Goal: Transaction & Acquisition: Purchase product/service

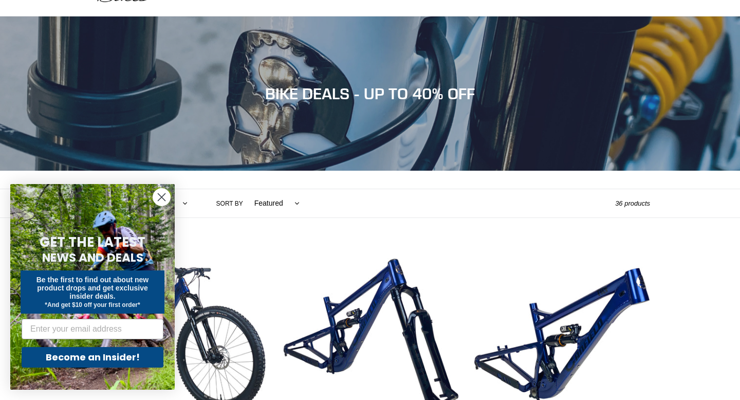
scroll to position [80, 0]
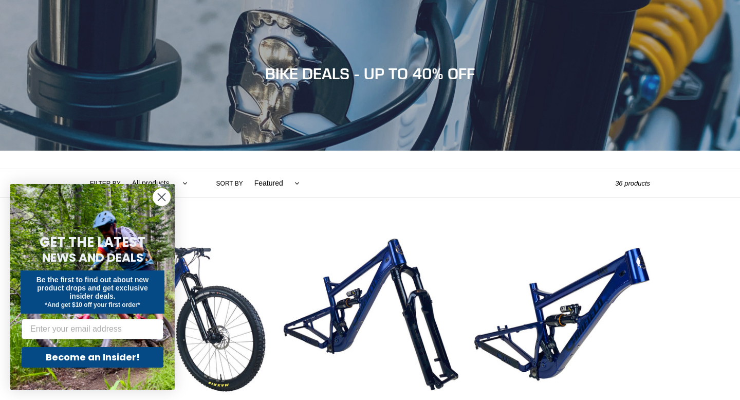
click at [262, 188] on select "Featured Best selling Alphabetically, A-Z Alphabetically, Z-A Price, low to hig…" at bounding box center [274, 183] width 59 height 28
click at [155, 201] on circle "Close dialog" at bounding box center [161, 197] width 17 height 17
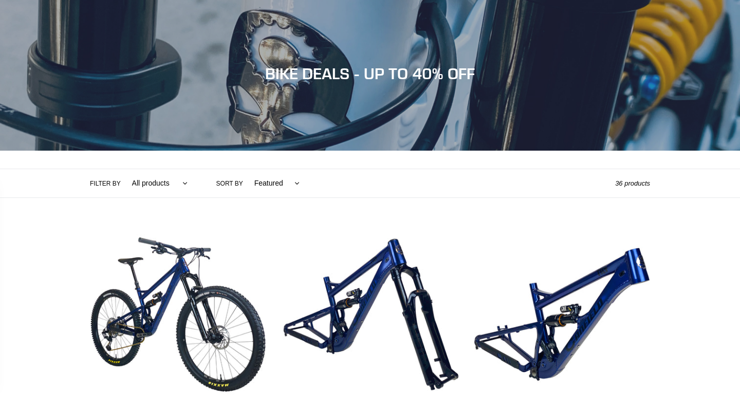
click at [265, 173] on select "Featured Best selling Alphabetically, A-Z Alphabetically, Z-A Price, low to hig…" at bounding box center [274, 183] width 59 height 28
select select "price-descending"
click at [245, 169] on select "Featured Best selling Alphabetically, A-Z Alphabetically, Z-A Price, low to hig…" at bounding box center [274, 183] width 59 height 28
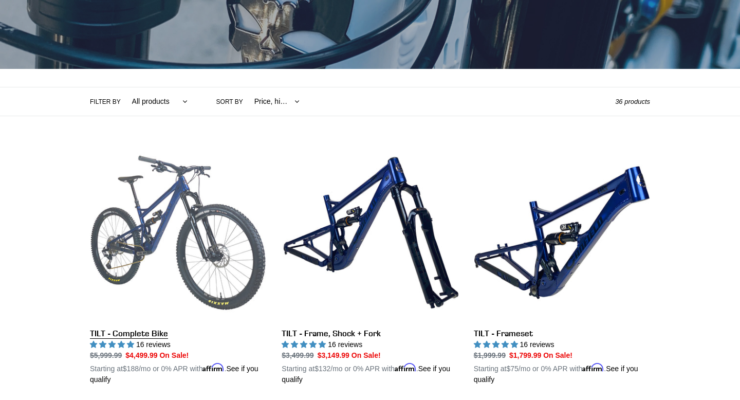
scroll to position [174, 0]
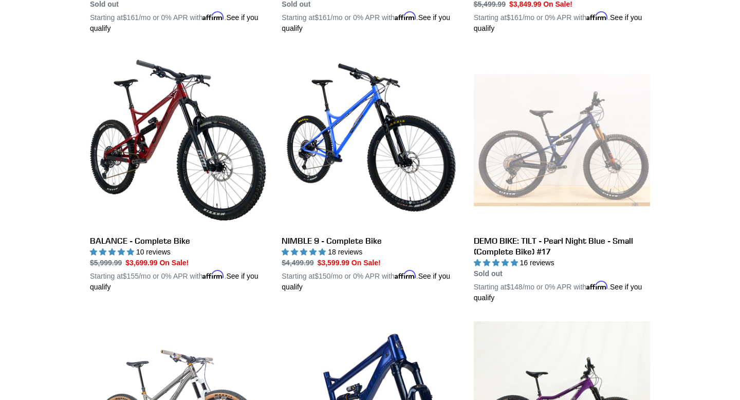
scroll to position [1520, 0]
